Goal: Transaction & Acquisition: Purchase product/service

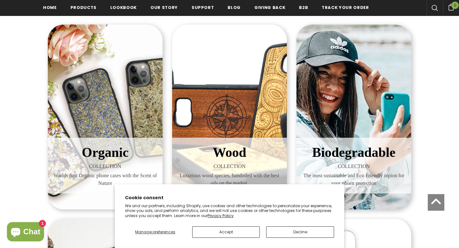
scroll to position [120, 0]
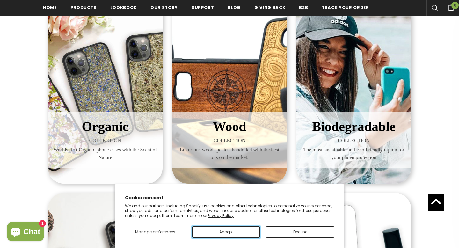
click at [239, 231] on button "Accept" at bounding box center [226, 231] width 68 height 11
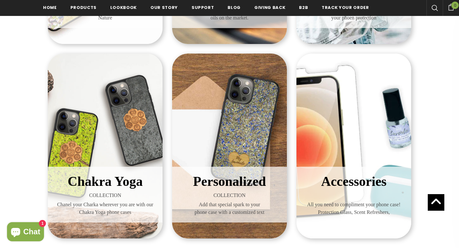
scroll to position [120, 0]
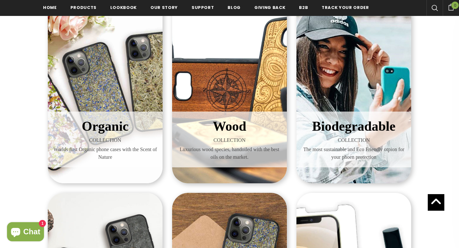
click at [105, 131] on span "Organic" at bounding box center [105, 126] width 47 height 15
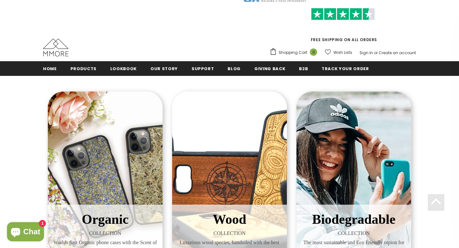
scroll to position [9, 0]
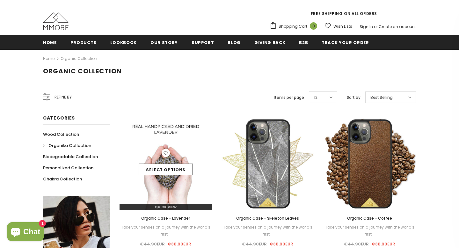
scroll to position [53, 0]
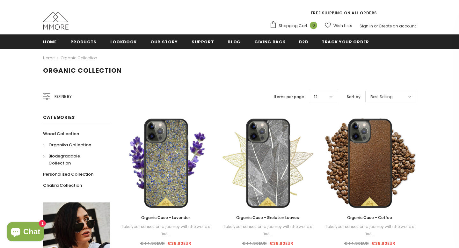
click at [80, 157] on span "Biodegradable Collection" at bounding box center [64, 159] width 32 height 13
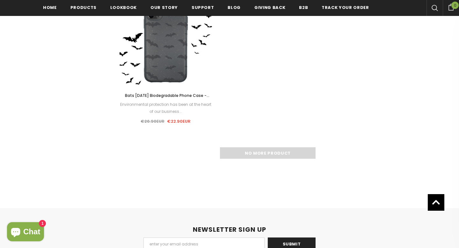
scroll to position [981, 0]
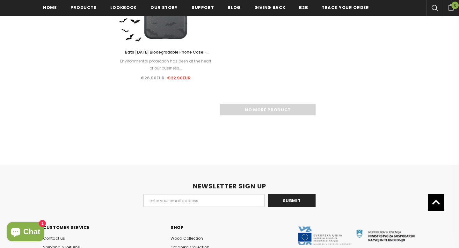
click at [261, 112] on div "No more product" at bounding box center [268, 109] width 296 height 11
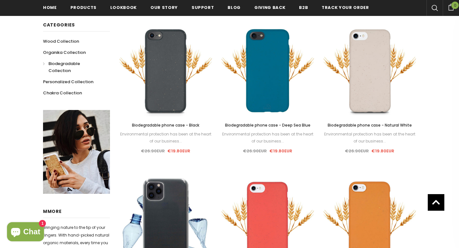
scroll to position [143, 0]
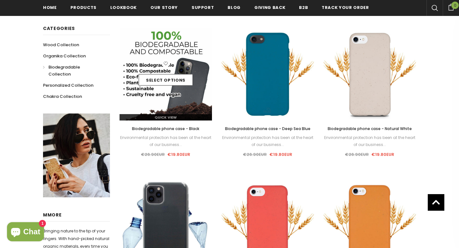
click at [166, 73] on div "Select options" at bounding box center [166, 74] width 92 height 30
click at [173, 80] on link "Select options" at bounding box center [166, 79] width 54 height 11
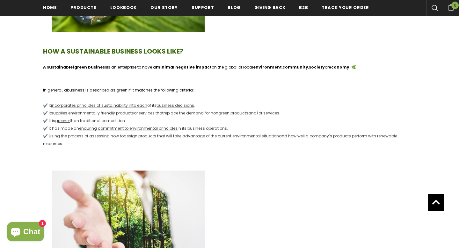
scroll to position [312, 0]
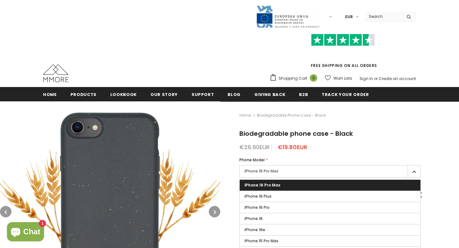
scroll to position [73, 0]
